Goal: Find specific page/section: Find specific page/section

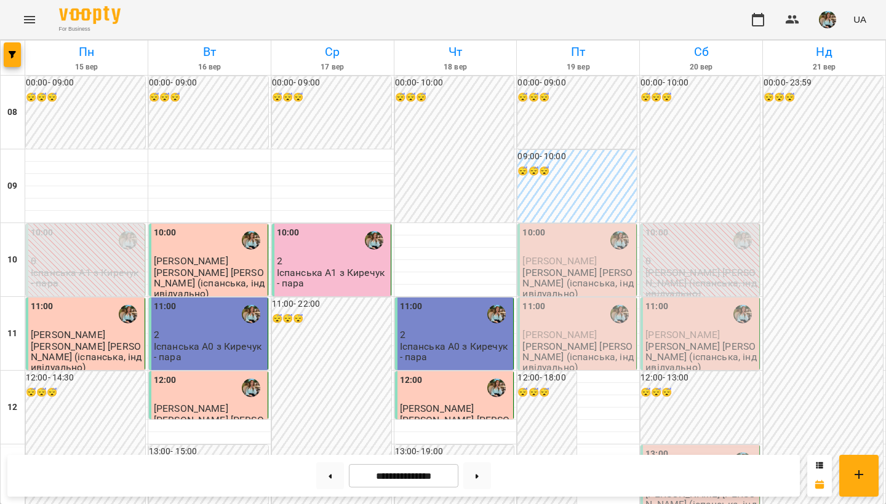
scroll to position [733, 0]
click at [485, 481] on button at bounding box center [477, 476] width 28 height 27
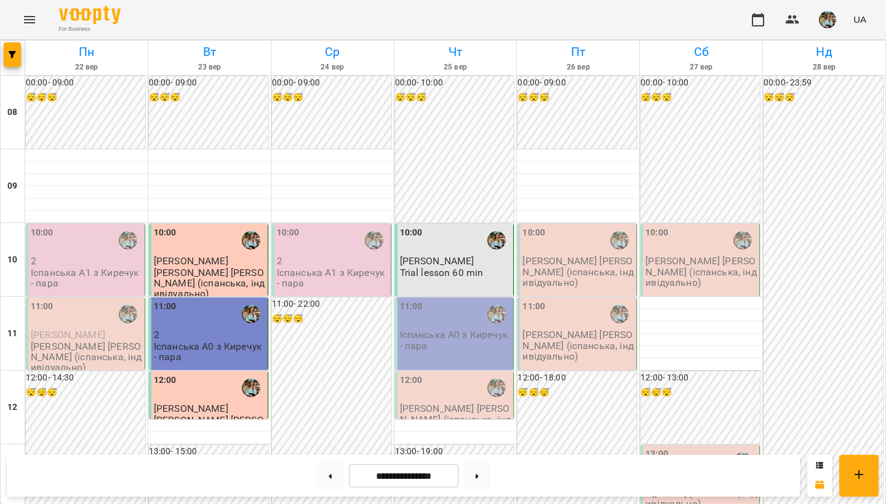
scroll to position [673, 0]
click at [324, 479] on button at bounding box center [330, 476] width 28 height 27
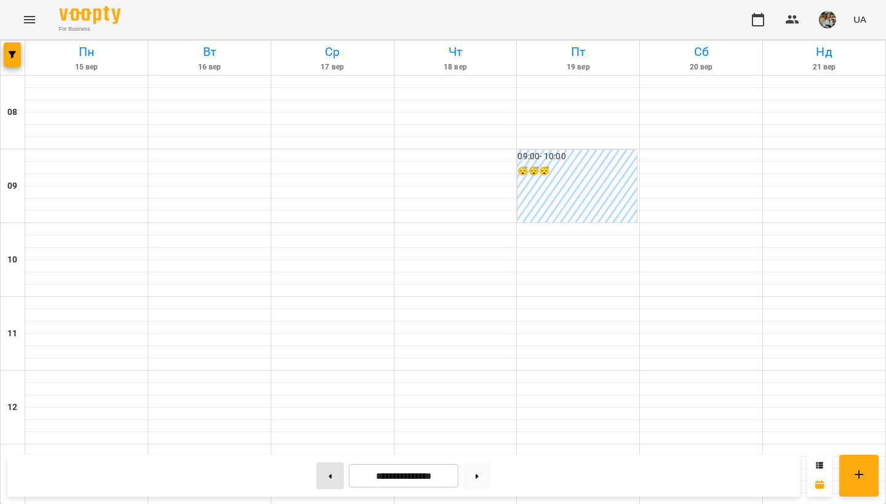
type input "**********"
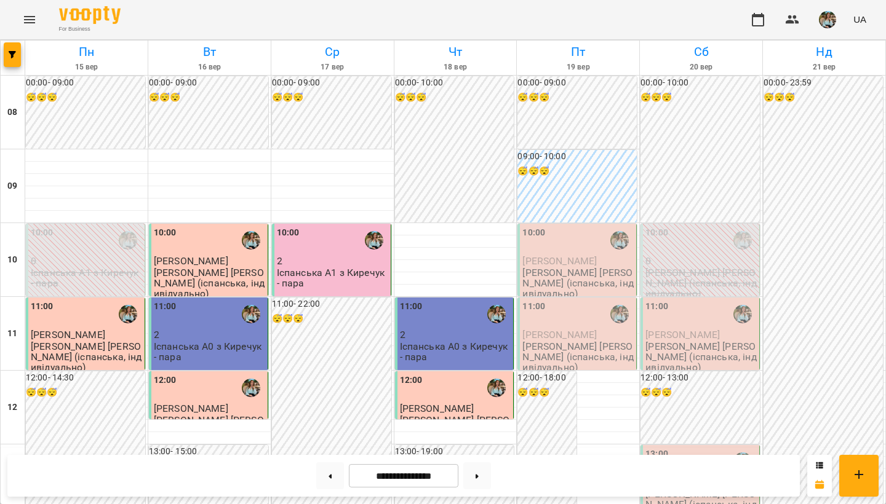
scroll to position [733, 0]
click at [829, 17] on img "button" at bounding box center [827, 19] width 17 height 17
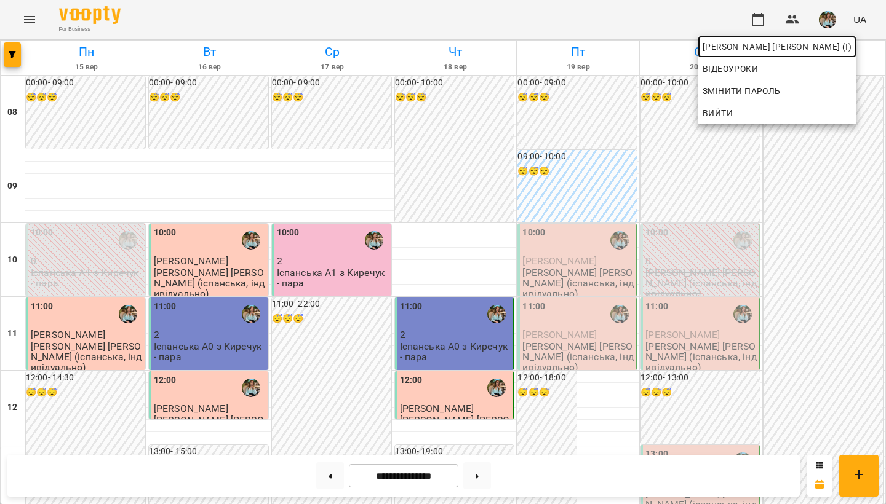
click at [817, 46] on span "[PERSON_NAME] [PERSON_NAME] (і)" at bounding box center [776, 46] width 149 height 15
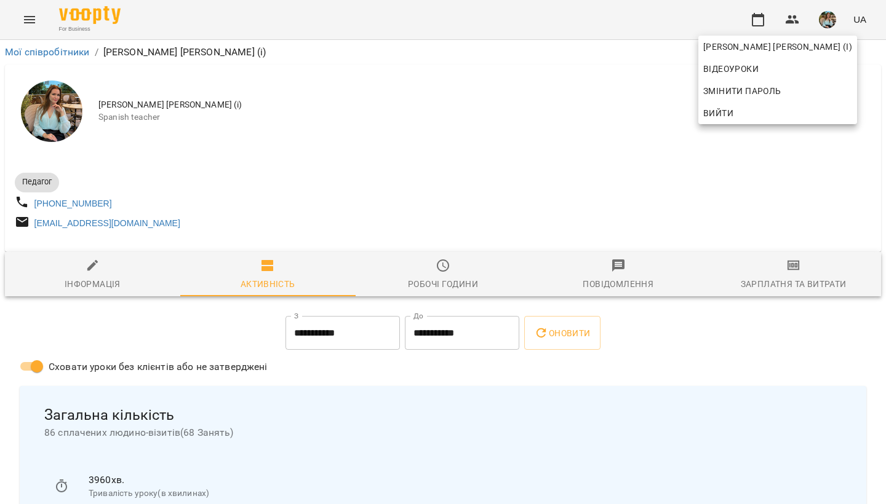
click at [609, 172] on div at bounding box center [443, 252] width 886 height 504
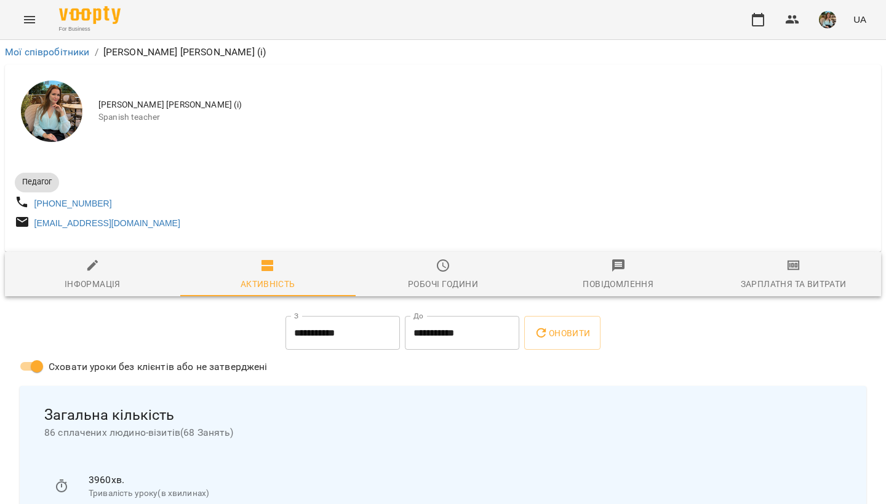
click at [824, 28] on img "button" at bounding box center [827, 19] width 17 height 17
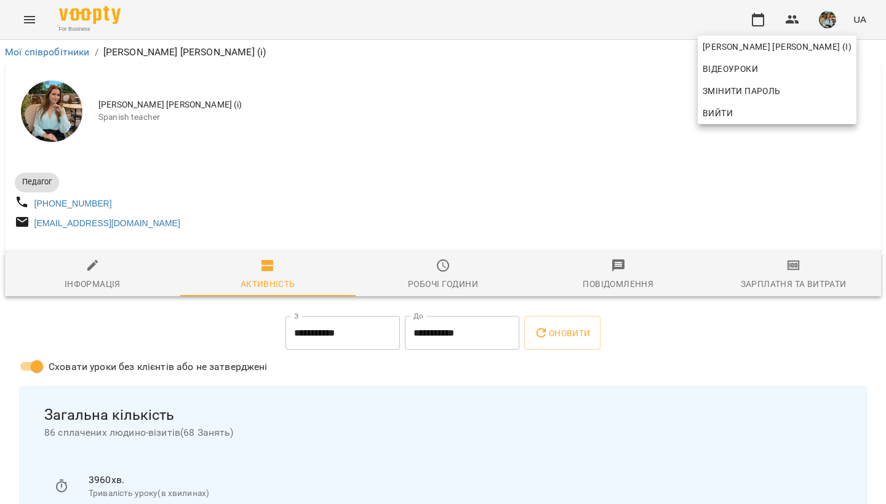
click at [822, 61] on div "Відеоуроки" at bounding box center [776, 69] width 159 height 22
click at [822, 53] on span "[PERSON_NAME] [PERSON_NAME] (і)" at bounding box center [776, 46] width 149 height 15
click at [589, 118] on div at bounding box center [443, 252] width 886 height 504
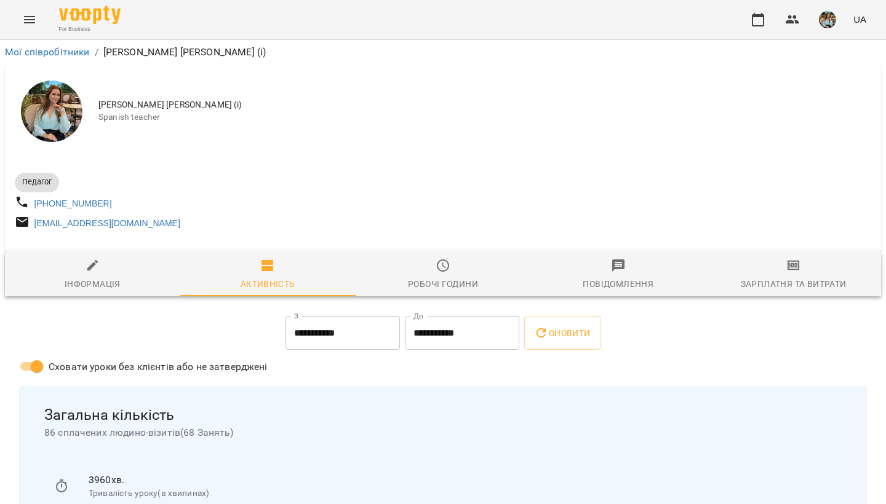
click at [825, 26] on img "button" at bounding box center [827, 19] width 17 height 17
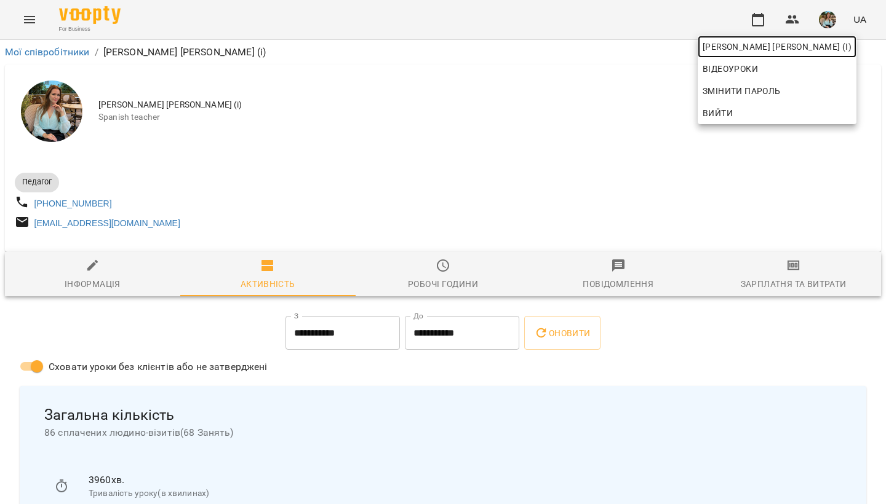
click at [815, 55] on link "[PERSON_NAME] [PERSON_NAME] (і)" at bounding box center [776, 47] width 159 height 22
click at [591, 159] on div at bounding box center [443, 252] width 886 height 504
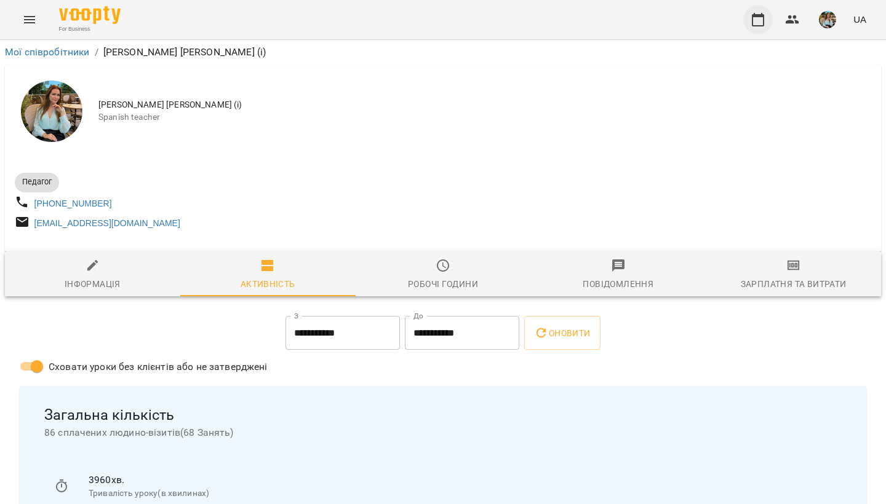
click at [758, 17] on icon "button" at bounding box center [758, 20] width 12 height 14
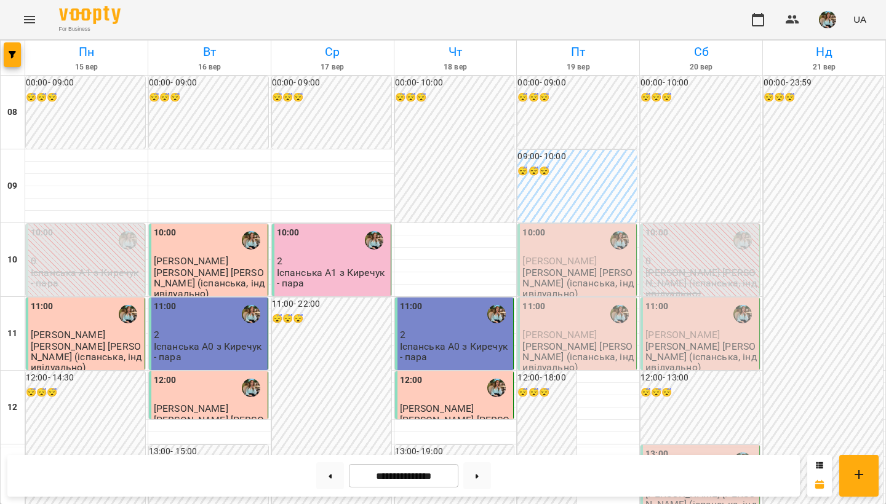
scroll to position [733, 0]
click at [480, 483] on button at bounding box center [477, 476] width 28 height 27
type input "**********"
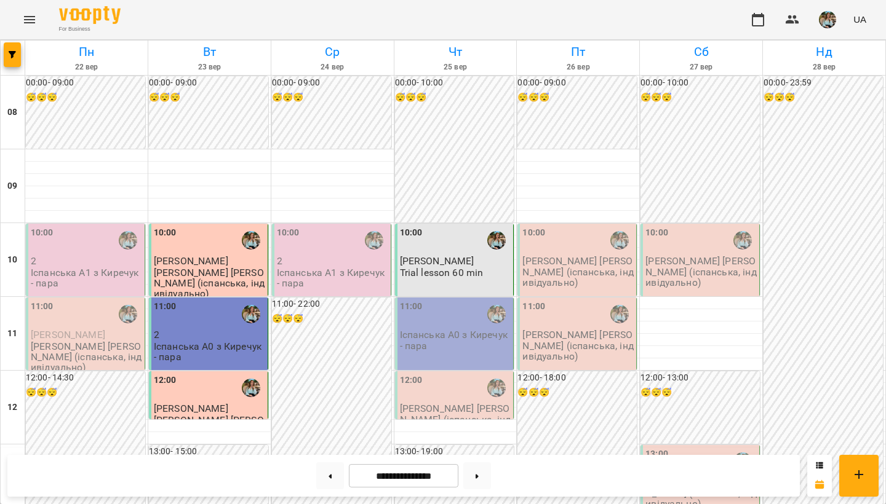
scroll to position [63, 0]
click at [829, 27] on img "button" at bounding box center [827, 19] width 17 height 17
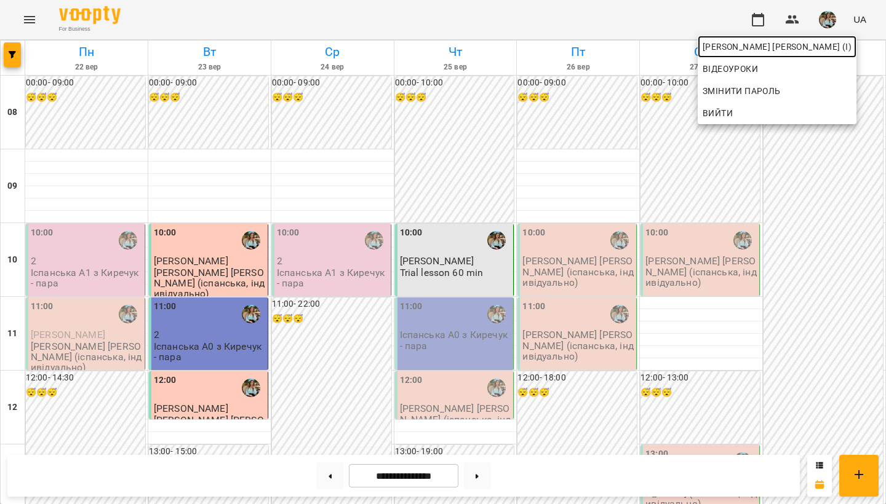
click at [820, 55] on link "[PERSON_NAME] [PERSON_NAME] (і)" at bounding box center [776, 47] width 159 height 22
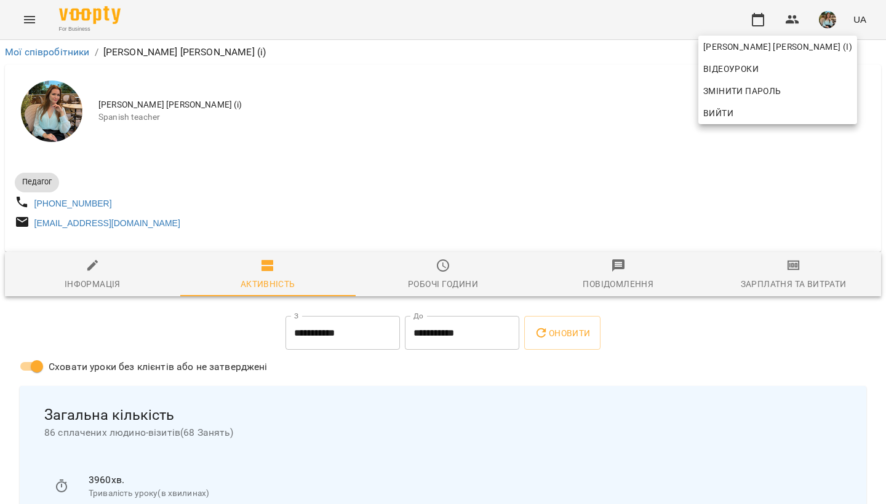
click at [603, 162] on div at bounding box center [443, 252] width 886 height 504
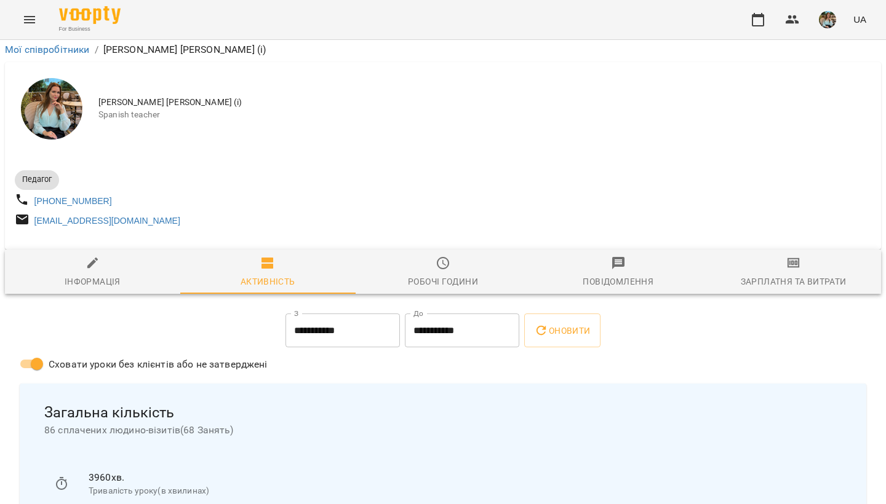
scroll to position [188, 0]
